Goal: Task Accomplishment & Management: Complete application form

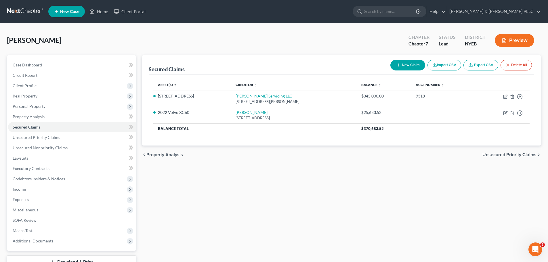
drag, startPoint x: 0, startPoint y: 0, endPoint x: 14, endPoint y: 18, distance: 23.0
click at [14, 19] on nav "Home New Case Client Portal [PERSON_NAME] & [PERSON_NAME] PLLC [PERSON_NAME][EM…" at bounding box center [274, 11] width 548 height 23
click at [16, 16] on link at bounding box center [25, 11] width 37 height 10
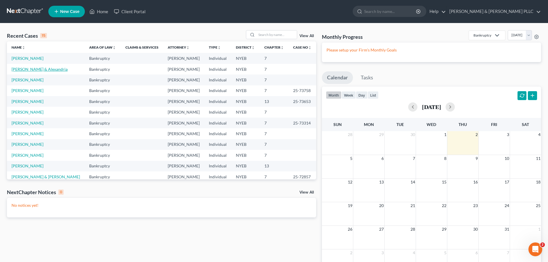
click at [33, 68] on link "[PERSON_NAME] & Alexandria" at bounding box center [40, 69] width 56 height 5
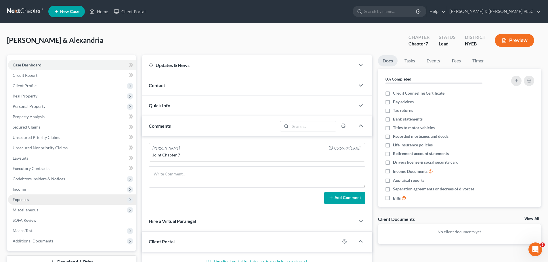
click at [70, 198] on span "Expenses" at bounding box center [72, 199] width 128 height 10
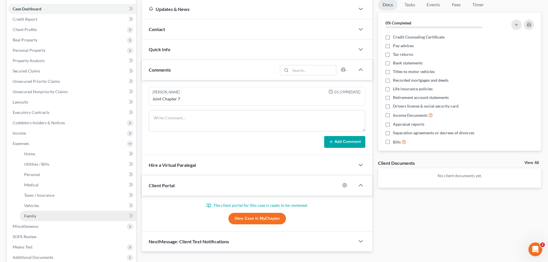
scroll to position [58, 0]
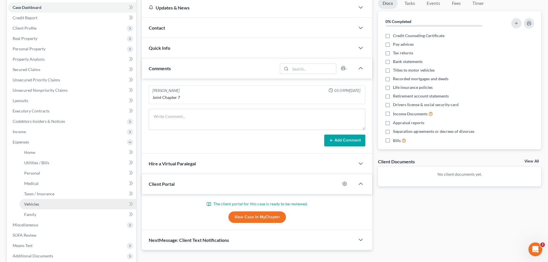
click at [72, 207] on link "Vehicles" at bounding box center [78, 204] width 116 height 10
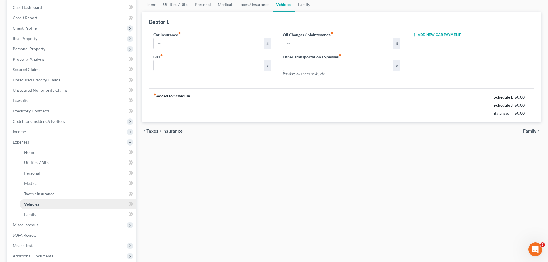
scroll to position [12, 0]
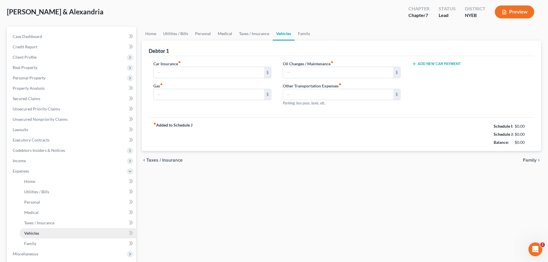
type input "850.00"
type input "0.00"
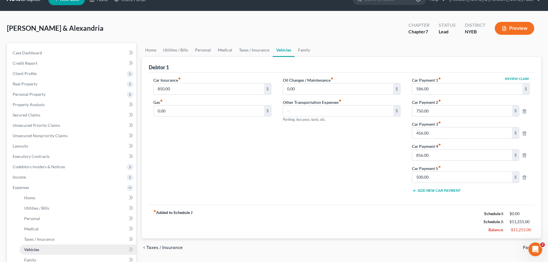
scroll to position [0, 0]
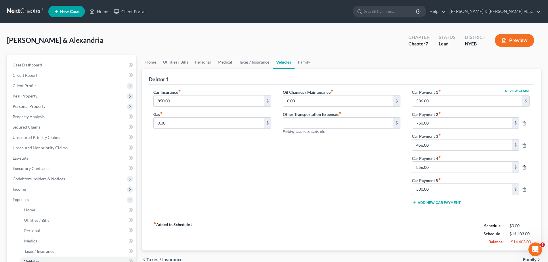
click at [524, 169] on icon "button" at bounding box center [524, 168] width 3 height 4
type input "500.00"
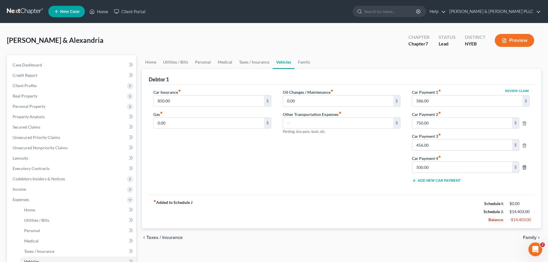
click at [524, 169] on icon "button" at bounding box center [524, 168] width 3 height 4
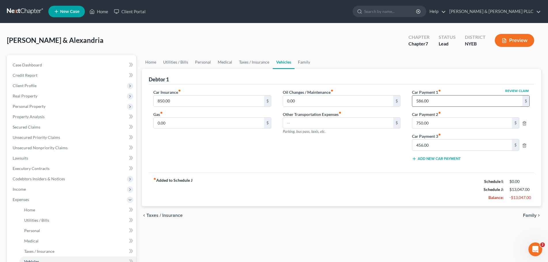
click at [479, 106] on input "586.00" at bounding box center [467, 100] width 110 height 11
click at [477, 97] on input "586.00" at bounding box center [467, 100] width 110 height 11
click at [446, 123] on input "750.00" at bounding box center [462, 123] width 100 height 11
click at [445, 124] on input "750.00" at bounding box center [462, 123] width 100 height 11
click at [436, 145] on input "456.00" at bounding box center [462, 145] width 100 height 11
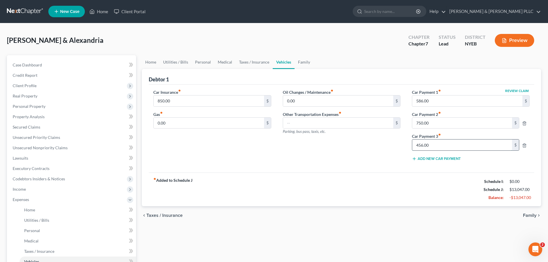
click at [438, 143] on input "456.00" at bounding box center [462, 145] width 100 height 11
click at [443, 149] on input "456.00" at bounding box center [462, 145] width 100 height 11
click at [63, 89] on span "Client Profile" at bounding box center [72, 86] width 128 height 10
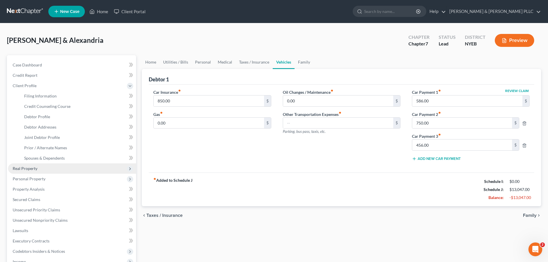
click at [73, 171] on span "Real Property" at bounding box center [72, 168] width 128 height 10
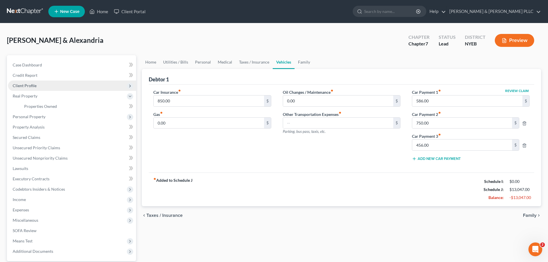
click at [65, 88] on span "Client Profile" at bounding box center [72, 86] width 128 height 10
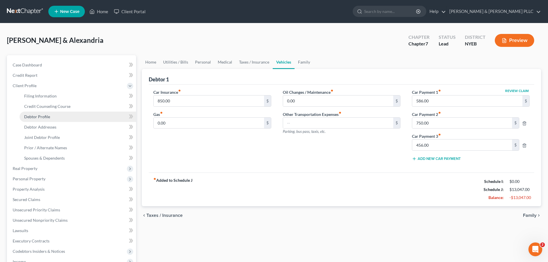
click at [70, 115] on link "Debtor Profile" at bounding box center [78, 117] width 116 height 10
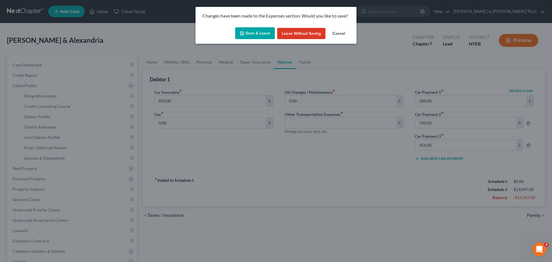
click at [260, 33] on button "Save & Leave" at bounding box center [255, 33] width 40 height 12
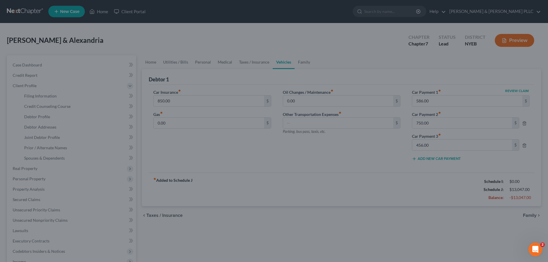
select select "1"
select select "4"
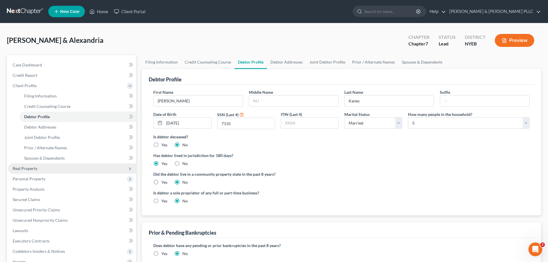
click at [80, 166] on span "Real Property" at bounding box center [72, 168] width 128 height 10
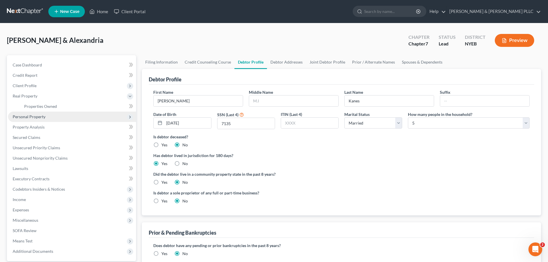
click at [64, 119] on span "Personal Property" at bounding box center [72, 117] width 128 height 10
click at [62, 119] on link "Vehicles Owned" at bounding box center [78, 117] width 116 height 10
